Goal: Transaction & Acquisition: Purchase product/service

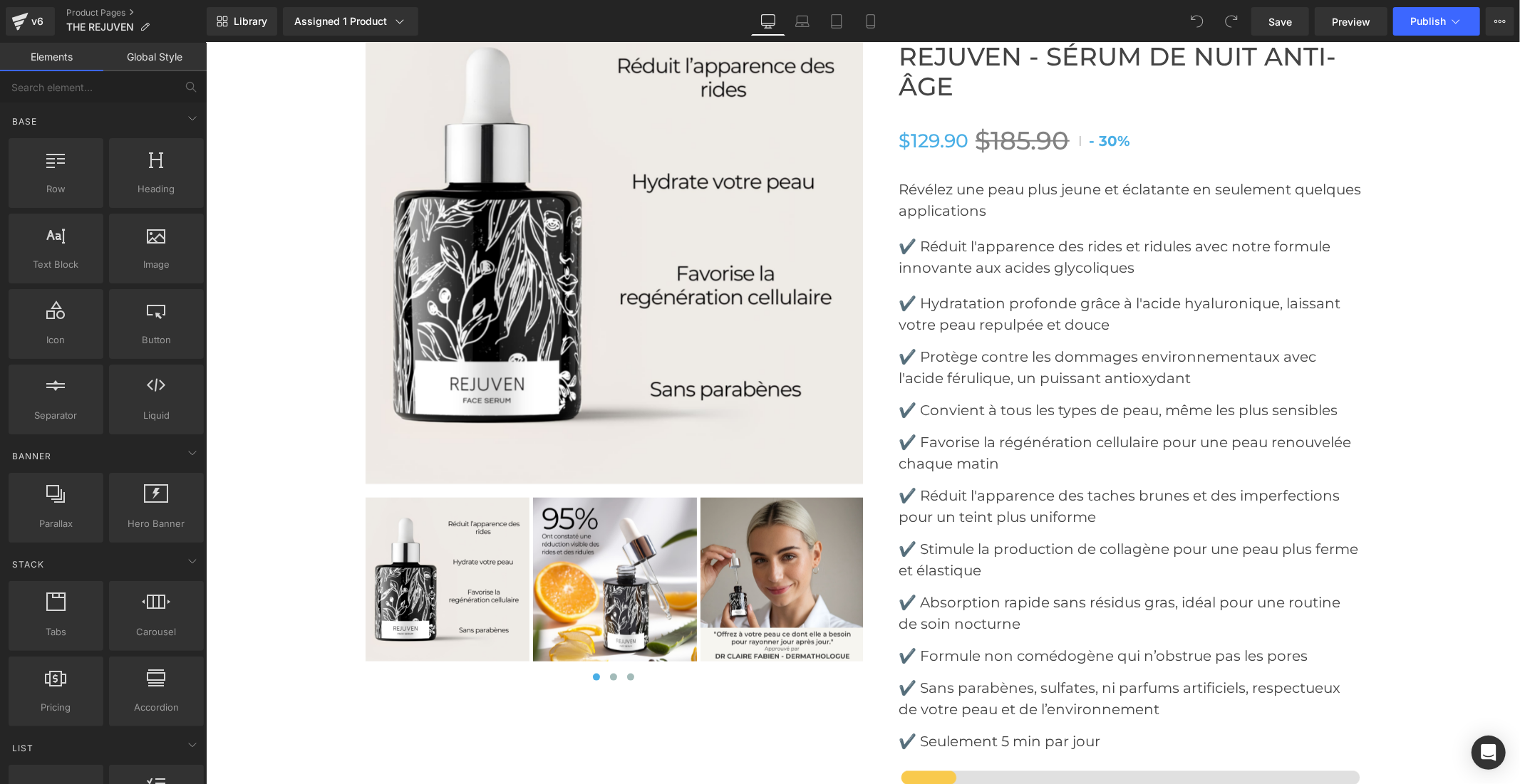
scroll to position [5699, 0]
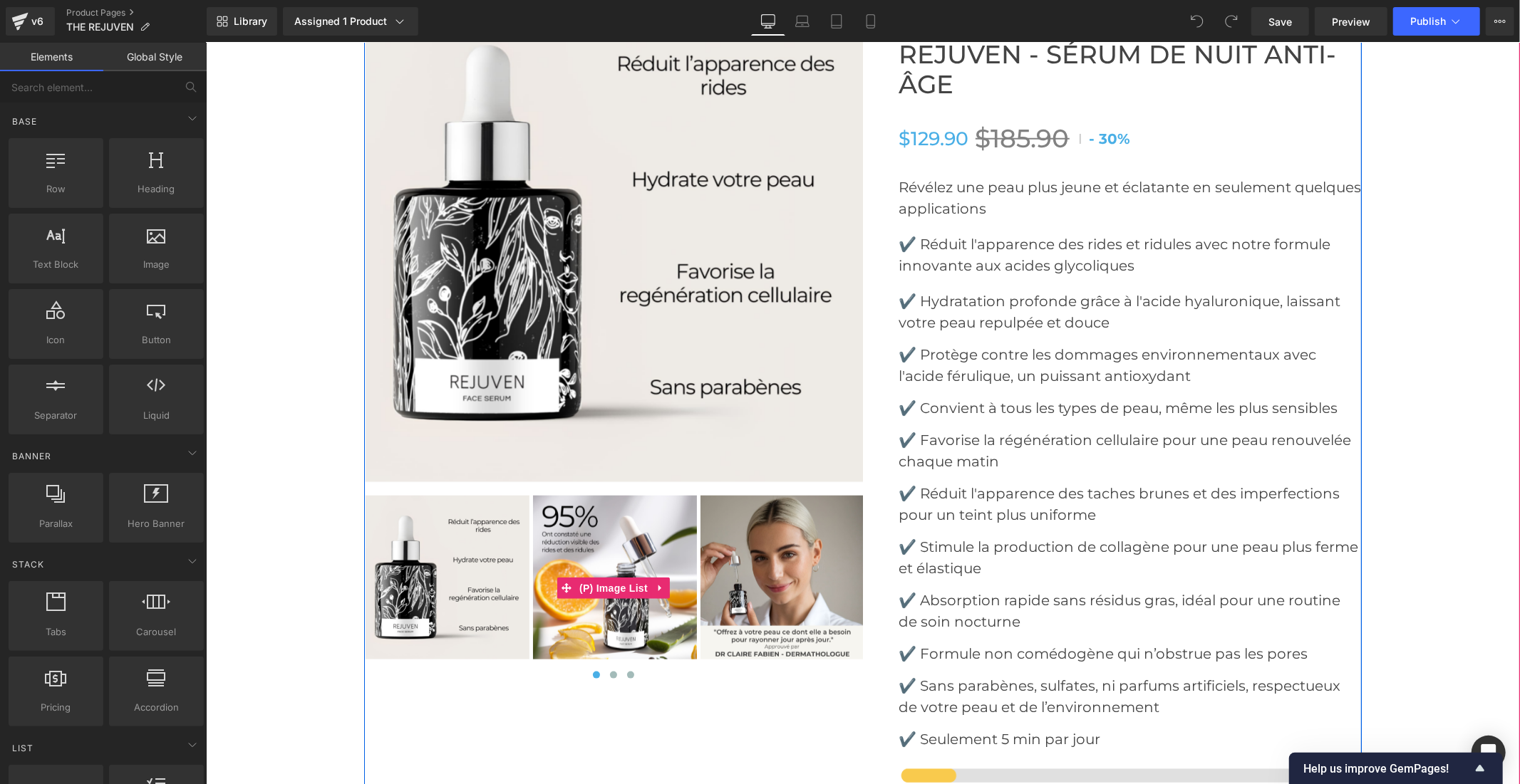
drag, startPoint x: 612, startPoint y: 544, endPoint x: 628, endPoint y: 526, distance: 24.1
click at [613, 544] on img at bounding box center [615, 577] width 164 height 164
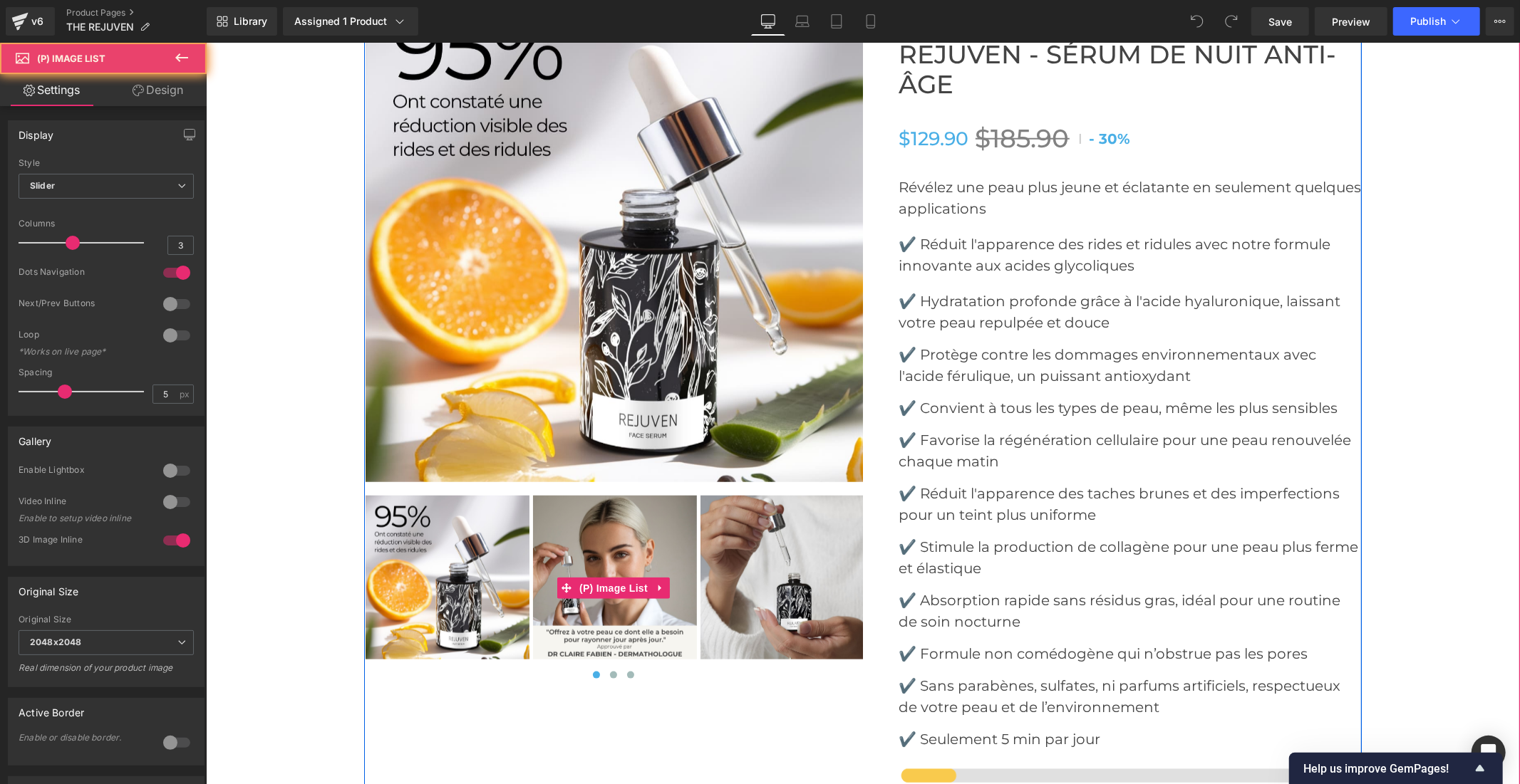
click at [614, 549] on img at bounding box center [615, 577] width 164 height 164
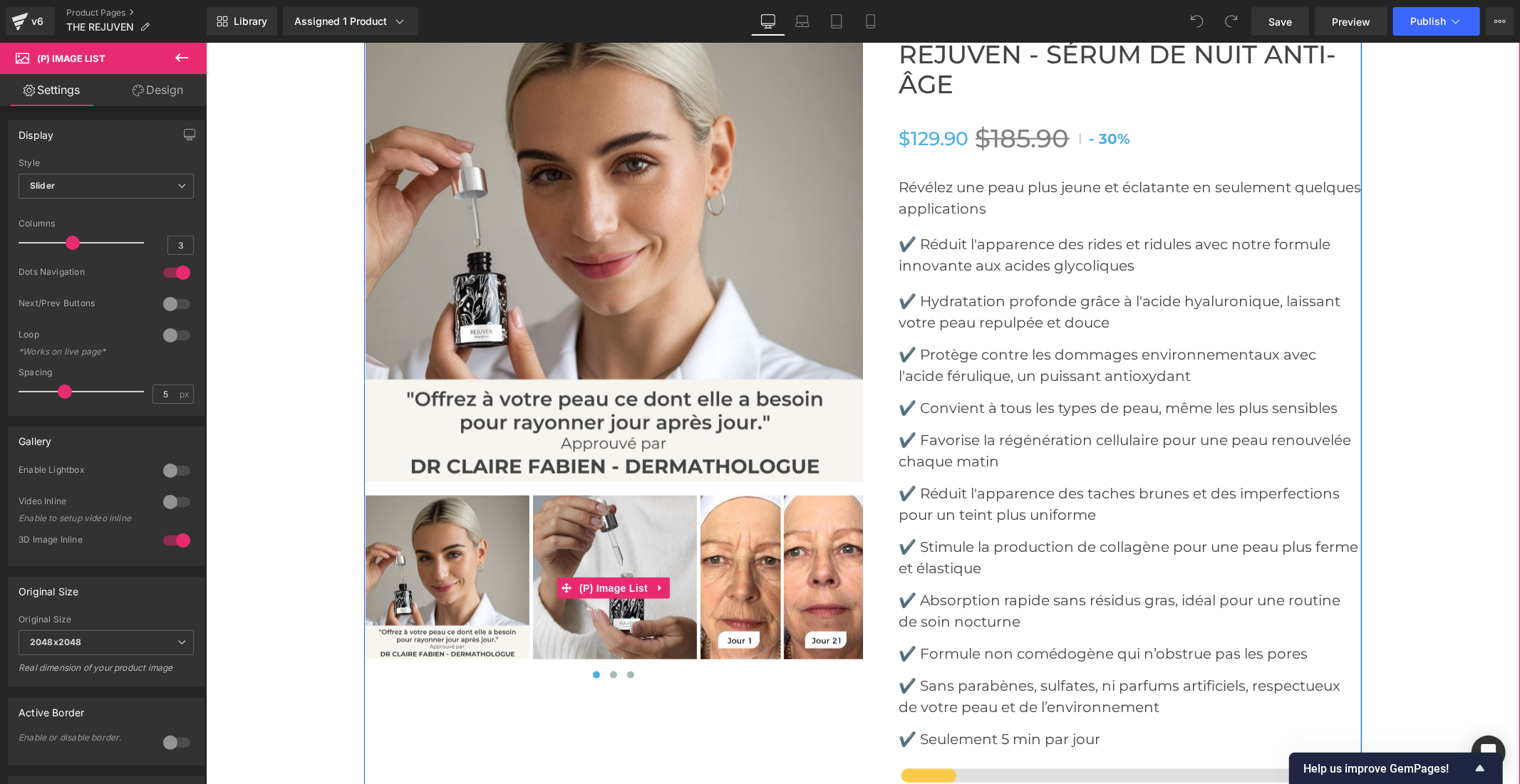
click at [617, 551] on img at bounding box center [615, 577] width 164 height 164
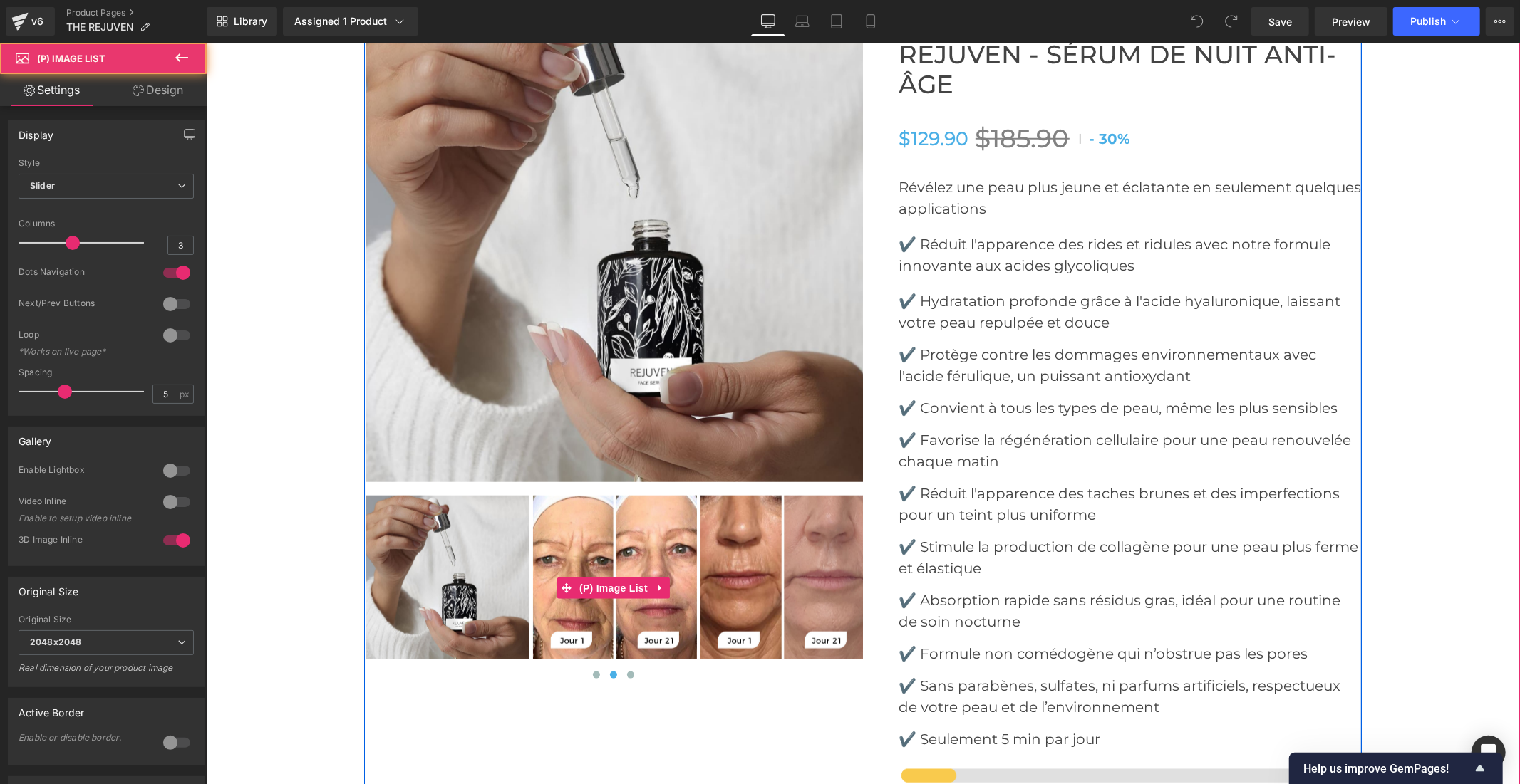
click at [617, 551] on img at bounding box center [615, 577] width 164 height 164
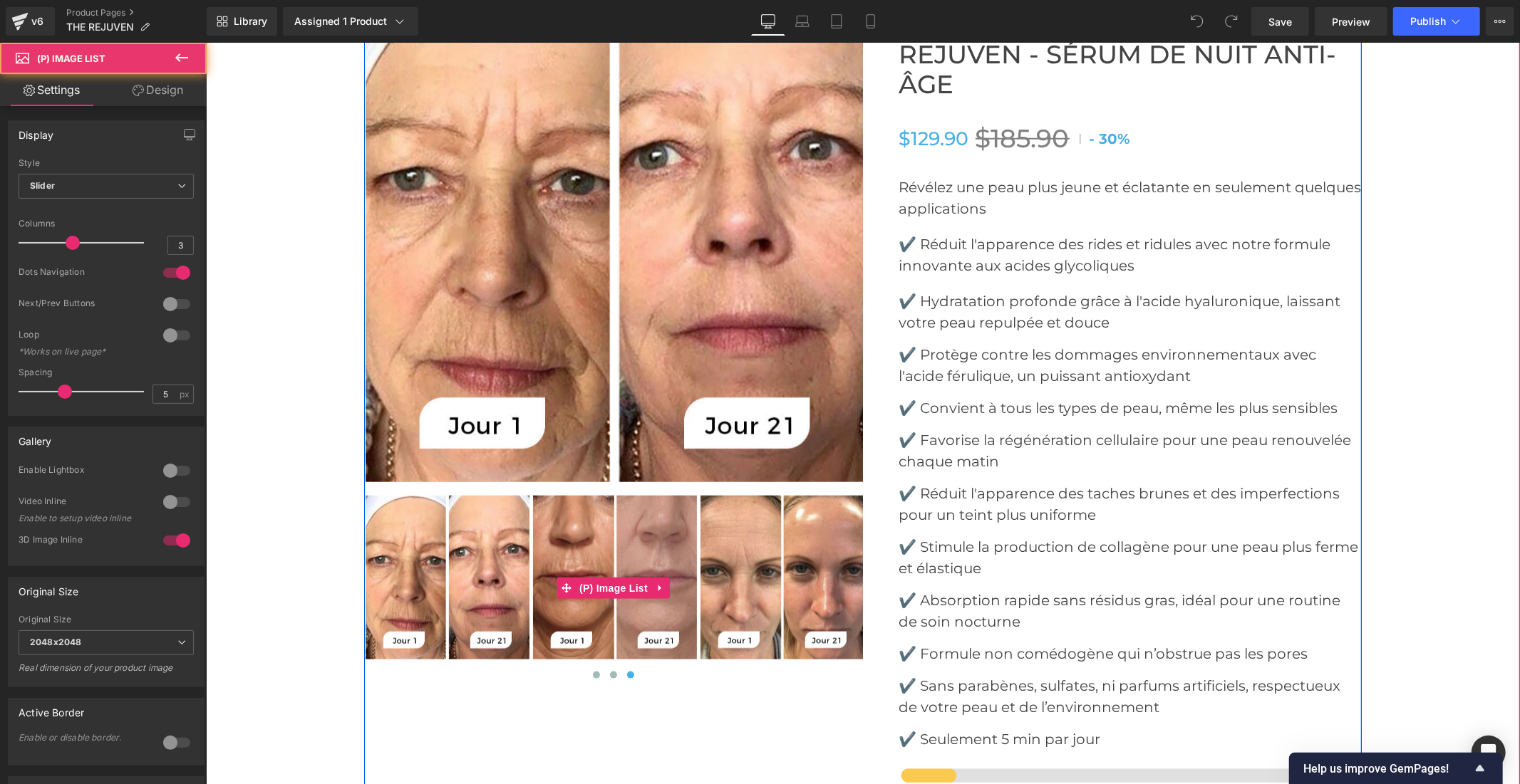
click at [620, 552] on img at bounding box center [615, 577] width 164 height 164
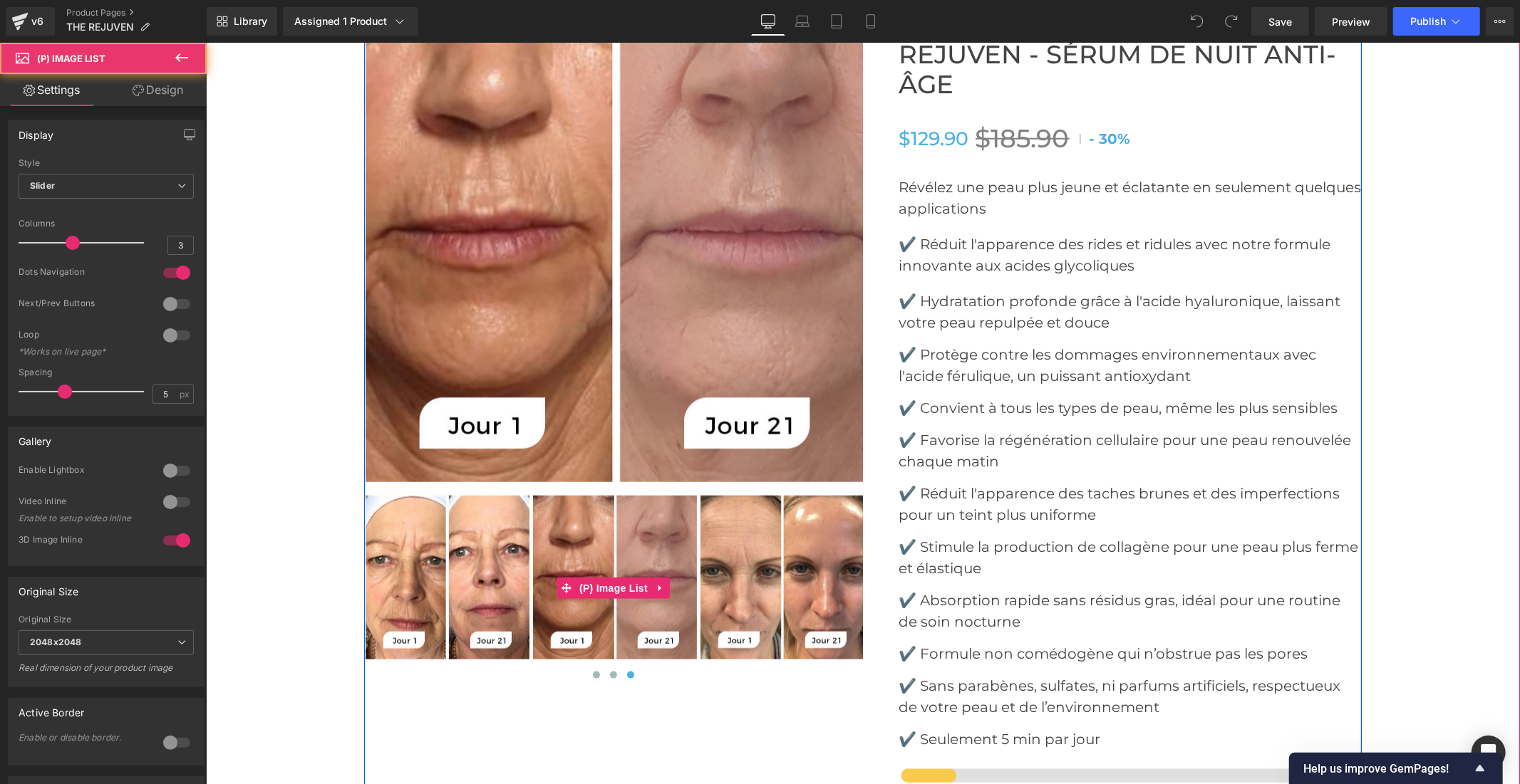
click at [677, 552] on img at bounding box center [615, 577] width 164 height 164
click at [732, 549] on img at bounding box center [781, 577] width 164 height 164
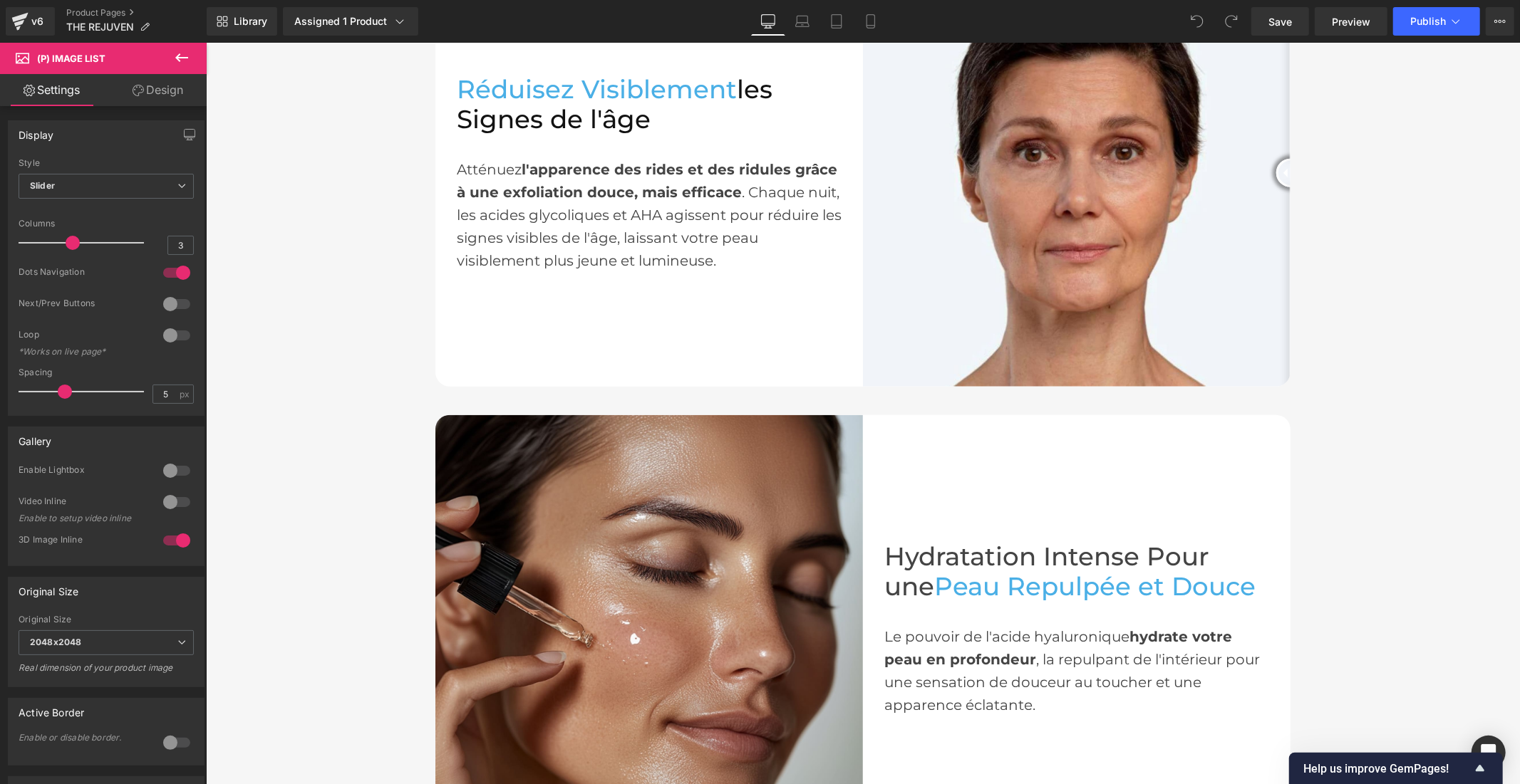
scroll to position [1108, 0]
click at [32, 24] on div "v6" at bounding box center [38, 21] width 18 height 19
